Goal: Information Seeking & Learning: Learn about a topic

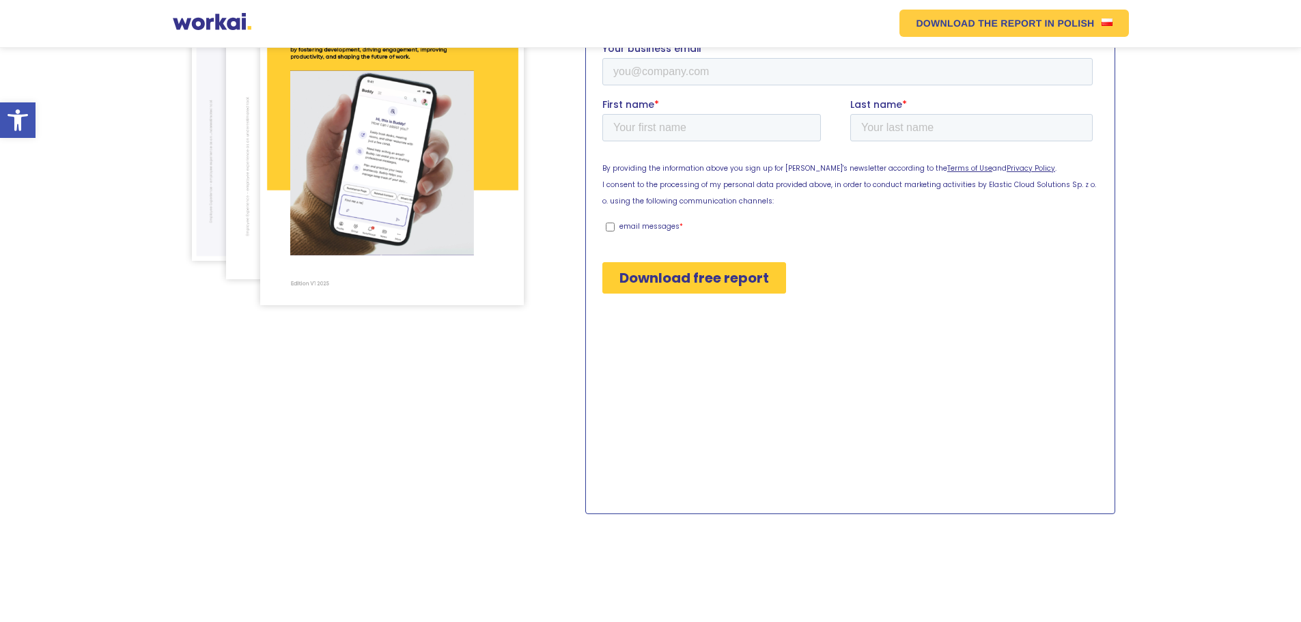
scroll to position [410, 0]
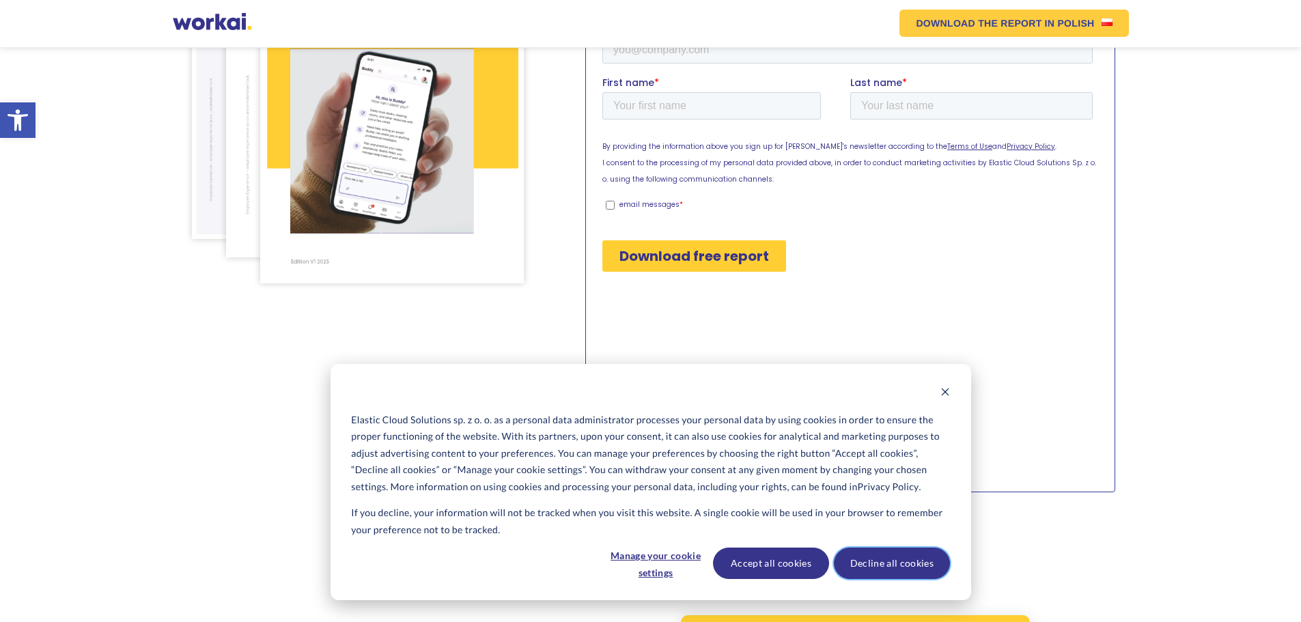
click at [879, 565] on button "Decline all cookies" at bounding box center [892, 563] width 116 height 31
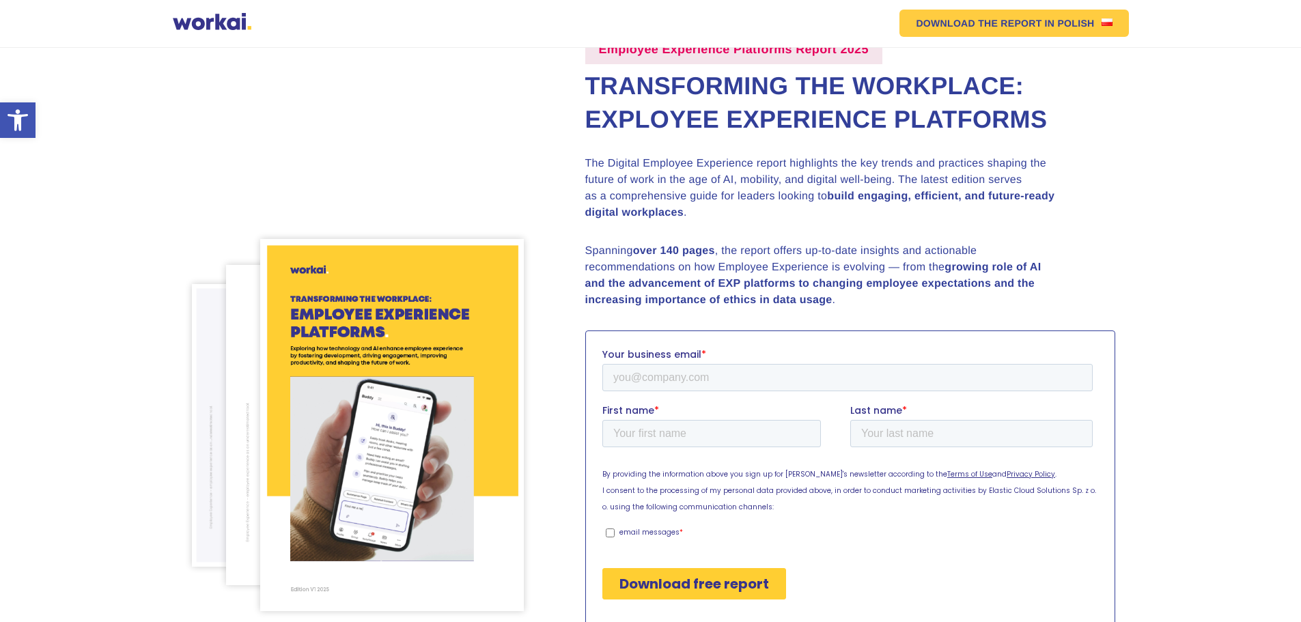
scroll to position [0, 0]
